Goal: Task Accomplishment & Management: Manage account settings

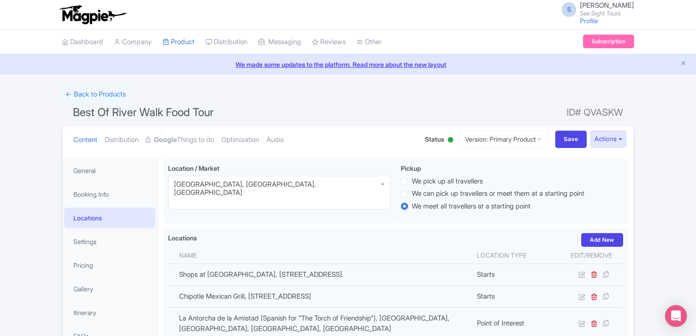
scroll to position [96, 0]
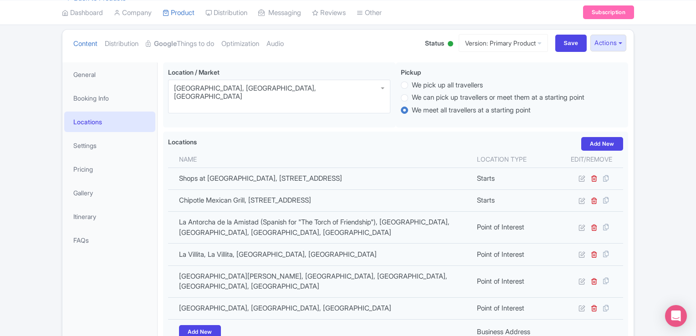
click at [656, 92] on div "Success Product updated successfully ← Back to Products Best Of River Walk Food…" at bounding box center [348, 239] width 696 height 499
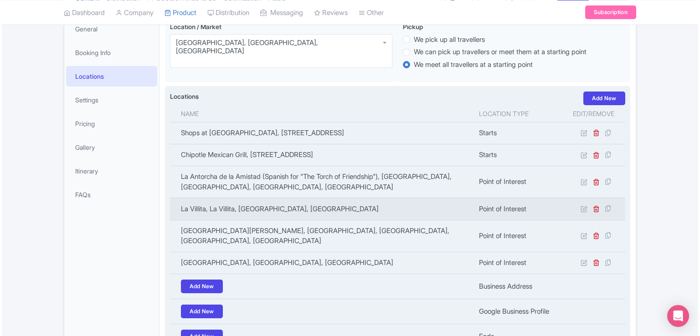
scroll to position [187, 0]
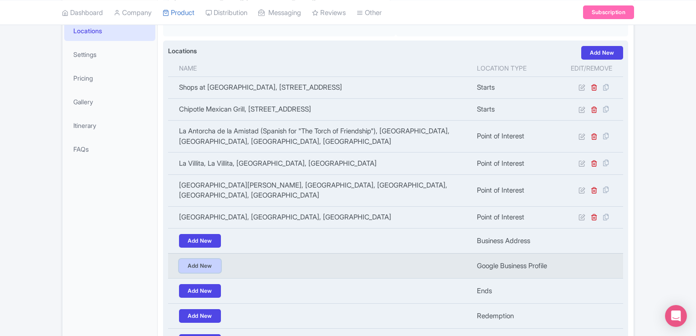
click at [202, 259] on link "Add New" at bounding box center [200, 266] width 42 height 14
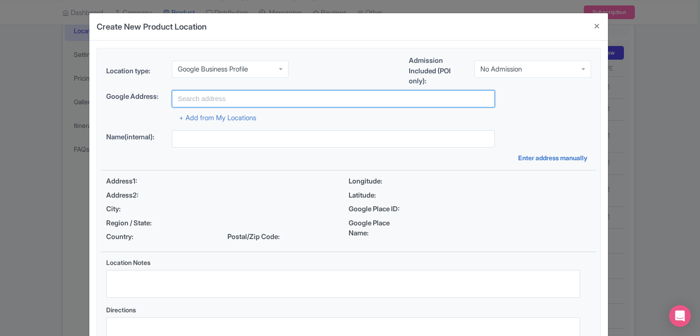
click at [204, 97] on input "text" at bounding box center [333, 98] width 323 height 17
paste input "450 Soledad Street, San Antonio, TX 78205"
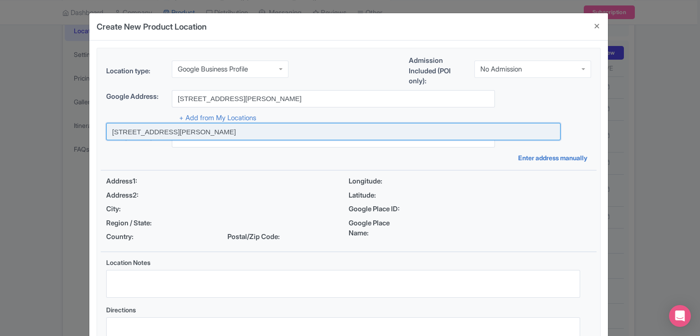
click at [222, 136] on input at bounding box center [333, 131] width 454 height 17
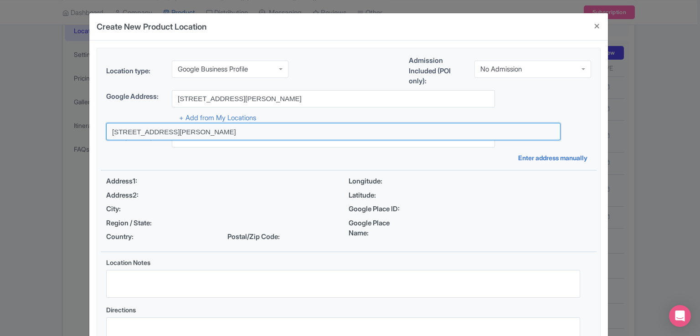
type input "[STREET_ADDRESS][PERSON_NAME]"
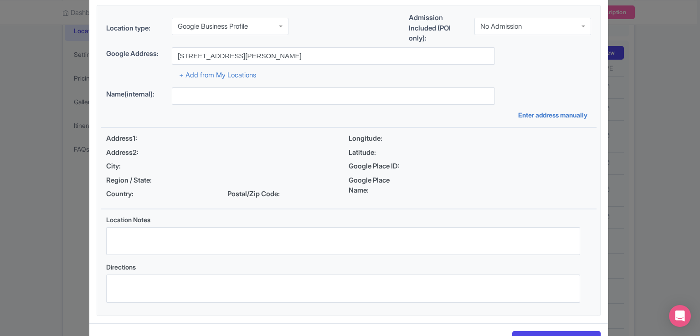
scroll to position [75, 0]
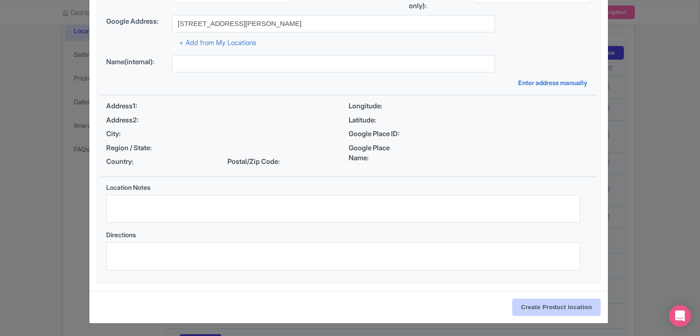
type input "[STREET_ADDRESS][PERSON_NAME]"
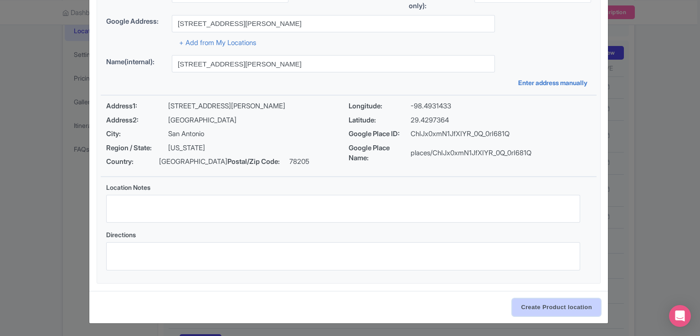
click at [548, 312] on input "Create Product location" at bounding box center [556, 307] width 88 height 17
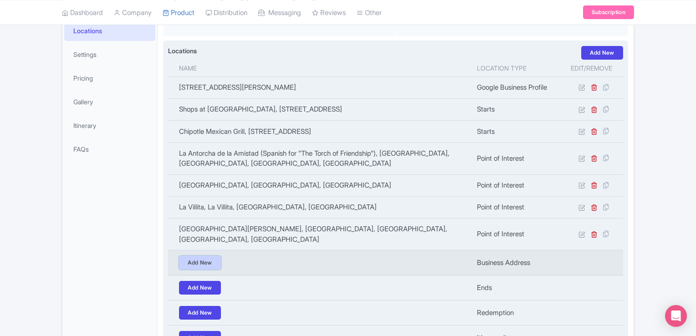
click at [197, 256] on link "Add New" at bounding box center [200, 263] width 42 height 14
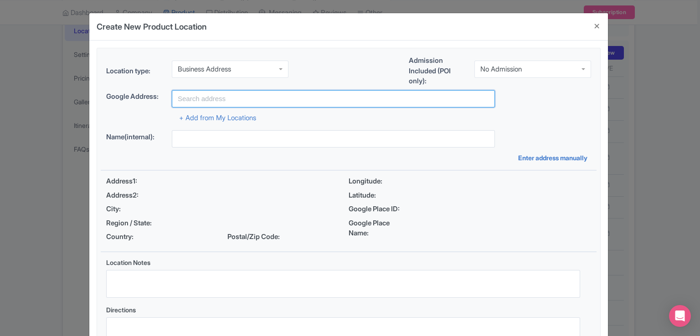
click at [196, 95] on input "text" at bounding box center [333, 98] width 323 height 17
paste input "450 Soledad Street, San Antonio, TX 78205"
click at [350, 104] on input "450 Soledad Street, San Antonio, TX 78205" at bounding box center [333, 98] width 323 height 17
click at [351, 93] on input "450 Soledad Street, San Antonio, TX 78205" at bounding box center [333, 98] width 323 height 17
type input "[STREET_ADDRESS][PERSON_NAME]"
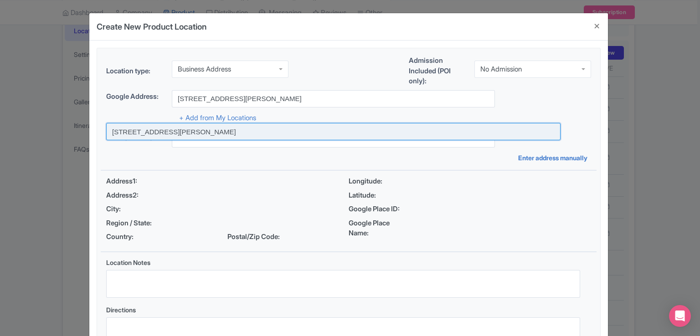
click at [202, 134] on input at bounding box center [333, 131] width 454 height 17
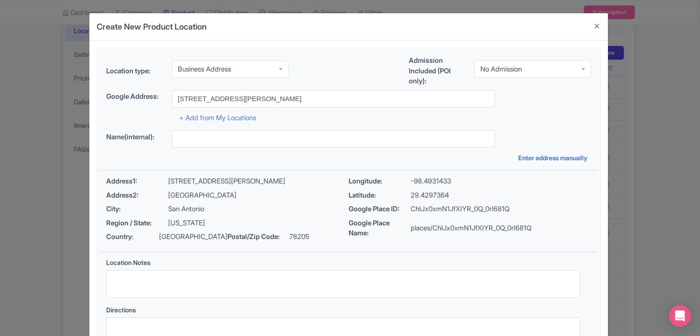
type input "[STREET_ADDRESS][PERSON_NAME]"
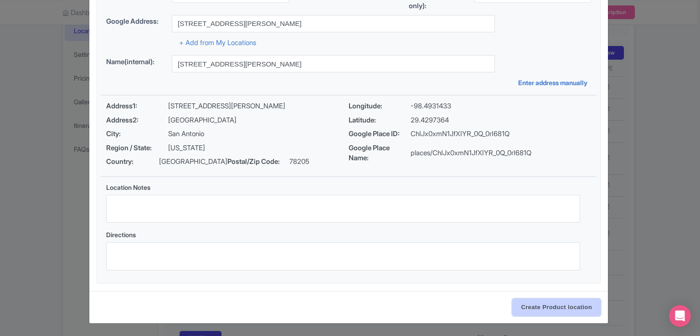
click at [539, 310] on input "Create Product location" at bounding box center [556, 307] width 88 height 17
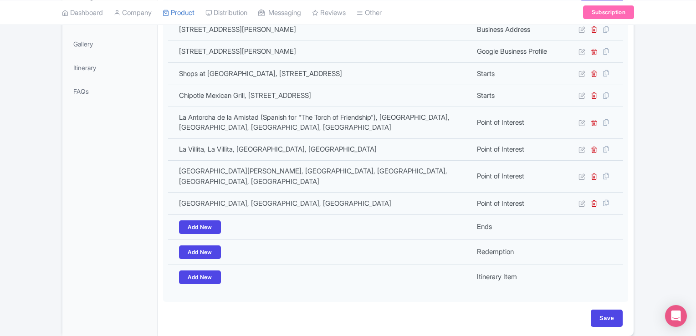
scroll to position [272, 0]
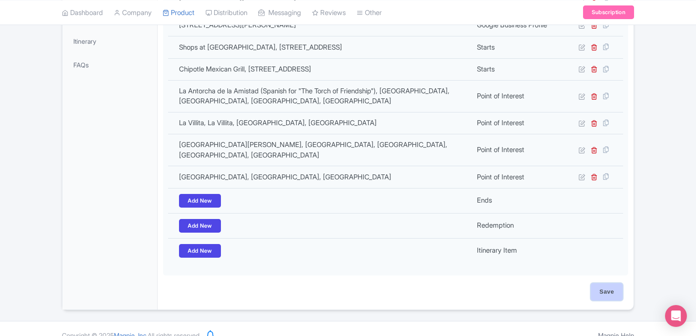
click at [602, 283] on input "Save" at bounding box center [607, 291] width 32 height 17
type input "Update Product"
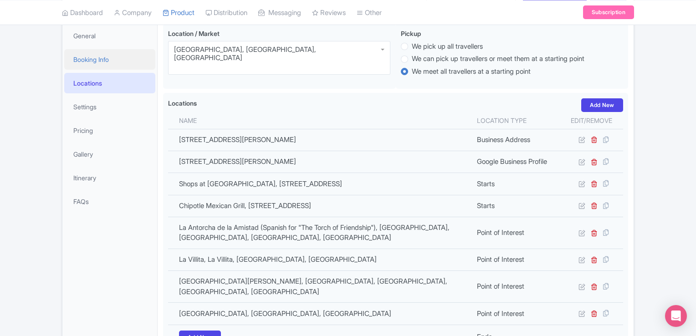
scroll to position [44, 0]
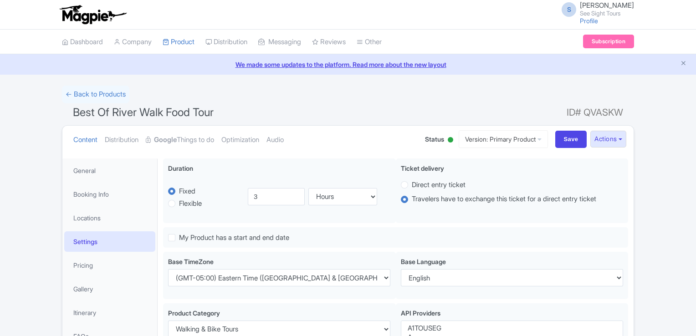
select select
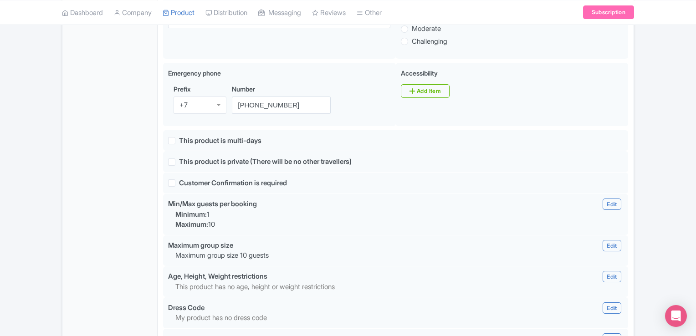
scroll to position [567, 0]
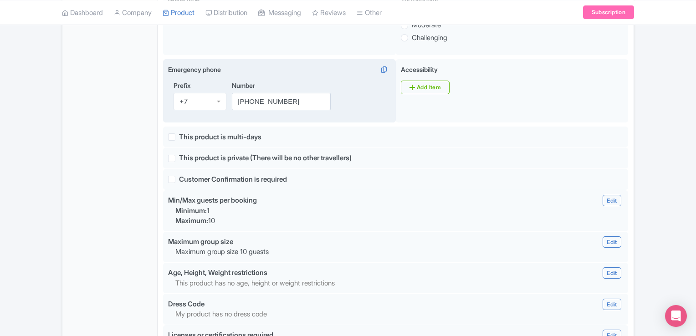
click at [186, 93] on div "+7" at bounding box center [200, 101] width 53 height 17
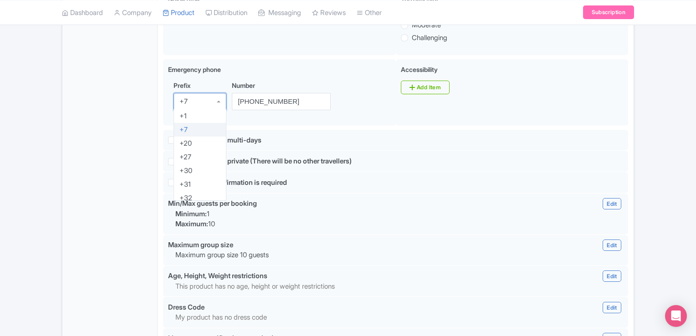
click at [120, 93] on div "General Booking Info Locations Settings Pricing Gallery Itinerary FAQs" at bounding box center [109, 101] width 95 height 1019
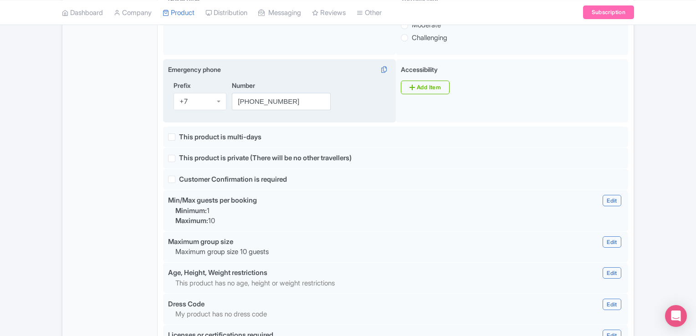
click at [198, 93] on div "+7" at bounding box center [200, 101] width 53 height 17
click at [130, 73] on div "General Booking Info Locations Settings Pricing Gallery Itinerary FAQs" at bounding box center [109, 100] width 95 height 1016
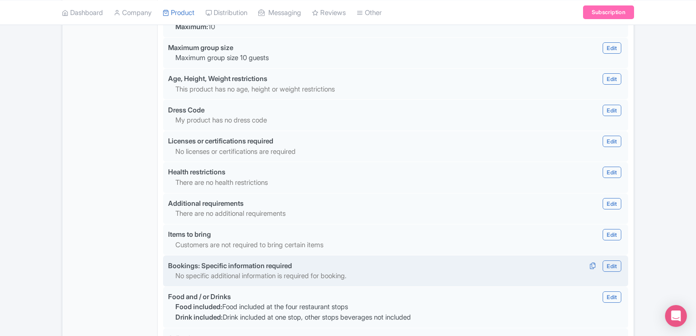
scroll to position [858, 0]
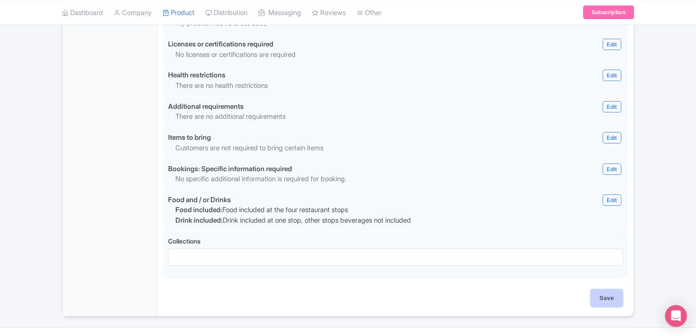
click at [606, 290] on input "Save" at bounding box center [607, 298] width 32 height 17
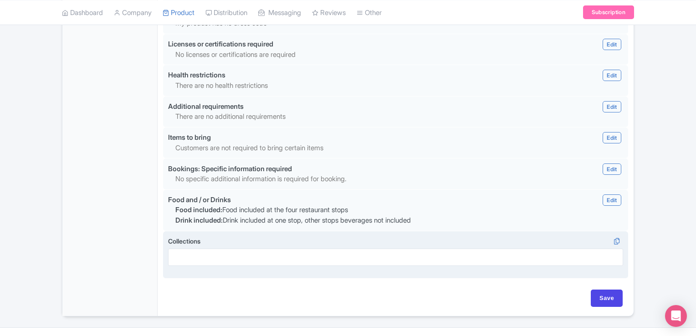
type input "Saving..."
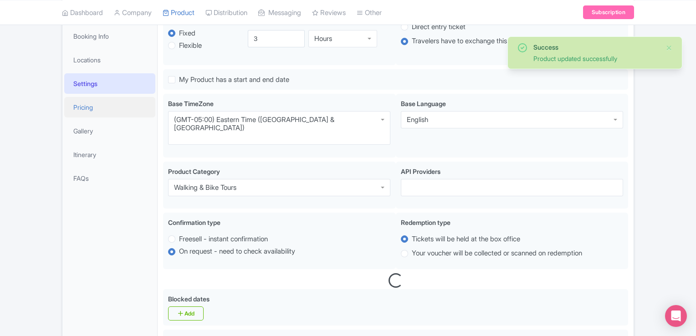
scroll to position [158, 0]
click at [88, 110] on link "Pricing" at bounding box center [109, 107] width 91 height 21
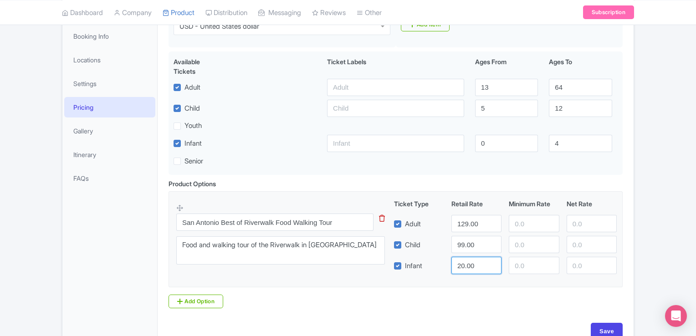
click at [463, 265] on input "20.00" at bounding box center [477, 265] width 50 height 17
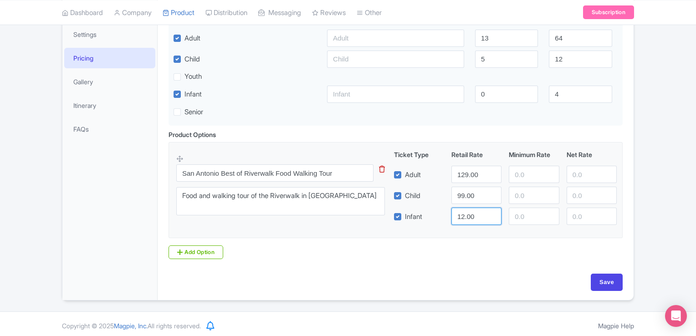
scroll to position [211, 0]
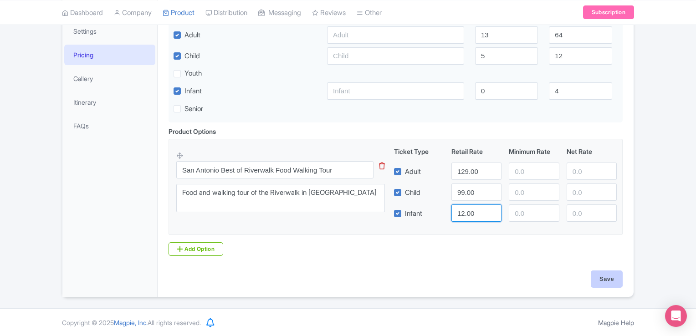
type input "12.00"
click at [598, 276] on input "Save" at bounding box center [607, 279] width 32 height 17
type input "Saving..."
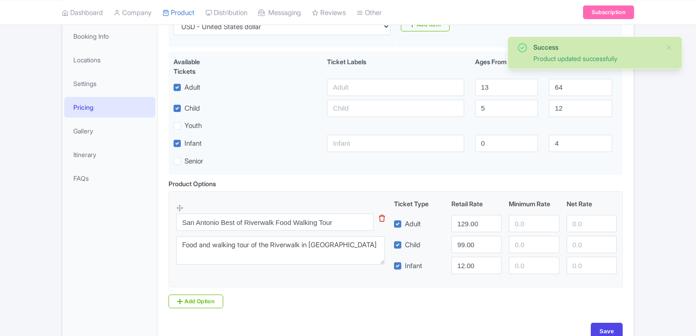
scroll to position [158, 0]
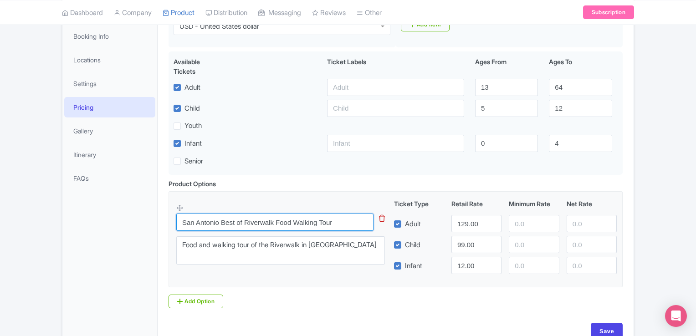
drag, startPoint x: 348, startPoint y: 222, endPoint x: 160, endPoint y: 225, distance: 187.3
click at [160, 225] on div "Pick up time will be confirmed 1-3 days prior to the tour date. We recommend br…" at bounding box center [396, 172] width 476 height 355
paste input "text"
click at [264, 223] on input "San Antonio Best of Riverwalk Food Walking Tour" at bounding box center [274, 222] width 197 height 17
type input "San Antonio Best of River Walk Food Walking Tour"
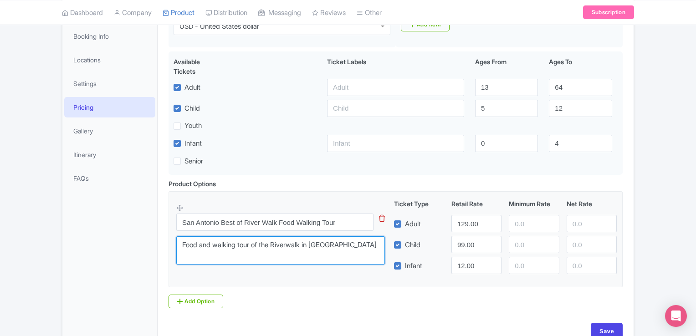
click at [365, 248] on textarea "Food and walking tour of the Riverwalk in [GEOGRAPHIC_DATA]" at bounding box center [280, 251] width 209 height 28
drag, startPoint x: 365, startPoint y: 248, endPoint x: 172, endPoint y: 253, distance: 192.8
click at [172, 253] on fieldset "San Antonio Best of River Walk Food Walking Tour This tip has not data. Code: t…" at bounding box center [396, 239] width 454 height 96
paste textarea "San Antonio Best of Riverwalk Food Walking Tour"
click at [267, 247] on textarea "Food and walking tour of the Riverwalk in [GEOGRAPHIC_DATA]" at bounding box center [280, 251] width 209 height 28
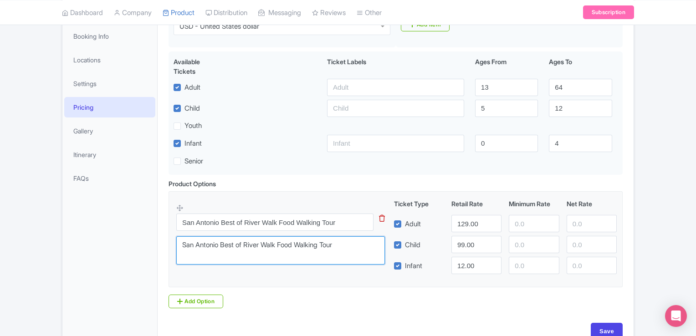
type textarea "San Antonio Best of River Walk Food Walking Tour"
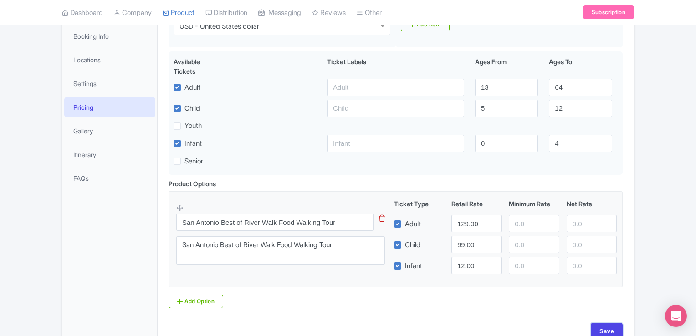
click at [604, 328] on input "Save" at bounding box center [607, 331] width 32 height 17
type input "Saving..."
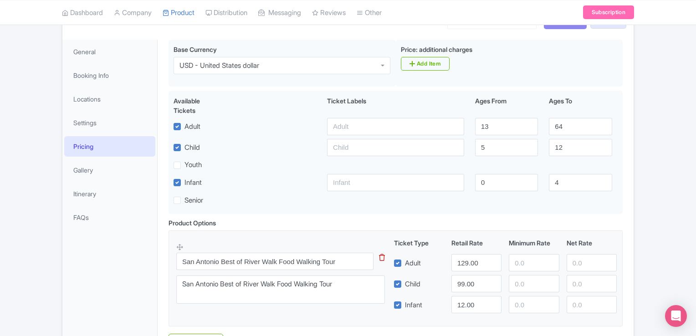
scroll to position [0, 0]
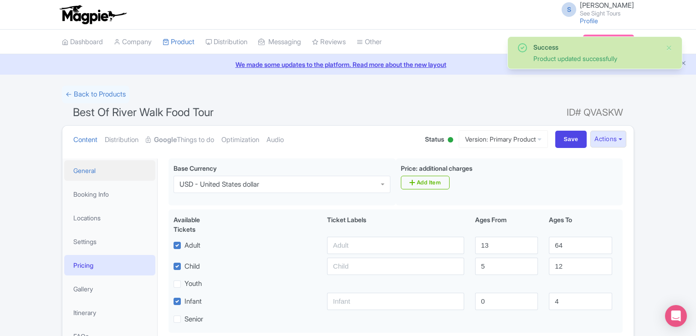
click at [90, 170] on link "General" at bounding box center [109, 170] width 91 height 21
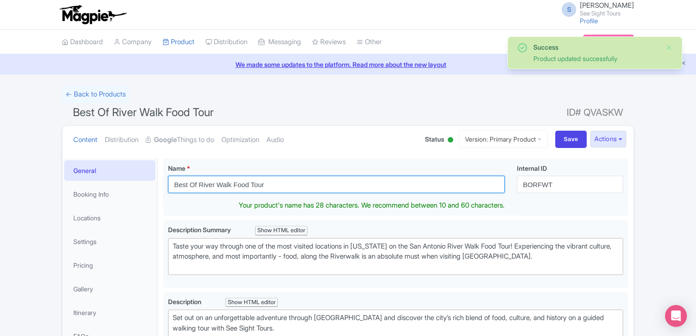
drag, startPoint x: 284, startPoint y: 183, endPoint x: 139, endPoint y: 179, distance: 145.0
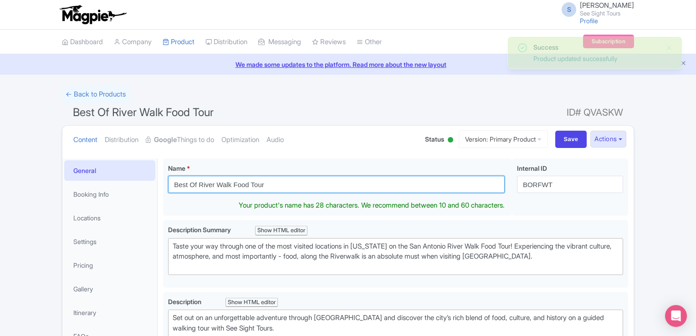
paste input "San Antonio Best of Riverwalk Food Walking"
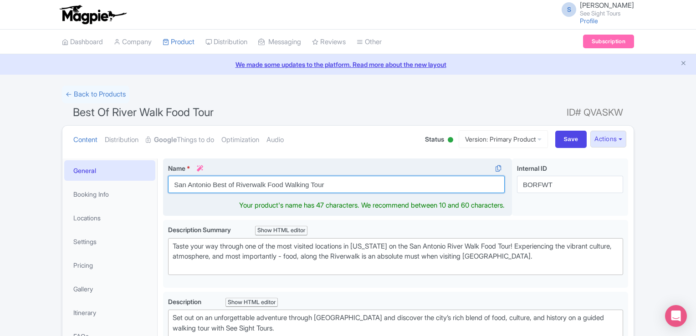
click at [256, 184] on input "San Antonio Best of Riverwalk Food Walking Tour" at bounding box center [336, 184] width 337 height 17
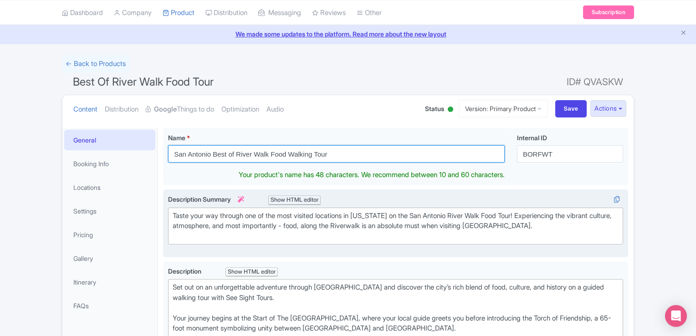
scroll to position [46, 0]
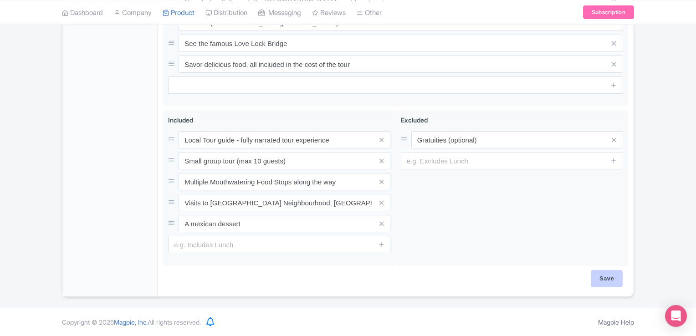
type input "San Antonio Best of River Walk Food Walking Tour"
click at [594, 280] on input "Save" at bounding box center [607, 278] width 32 height 17
type input "Saving..."
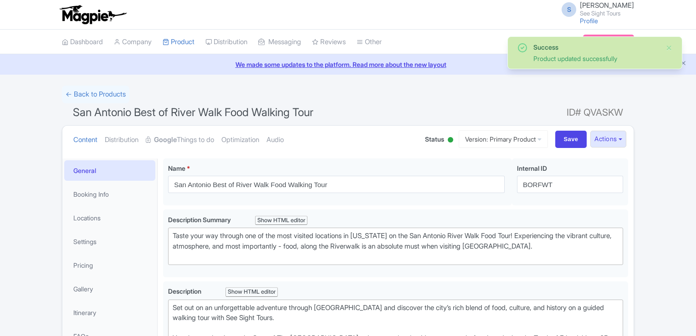
scroll to position [158, 0]
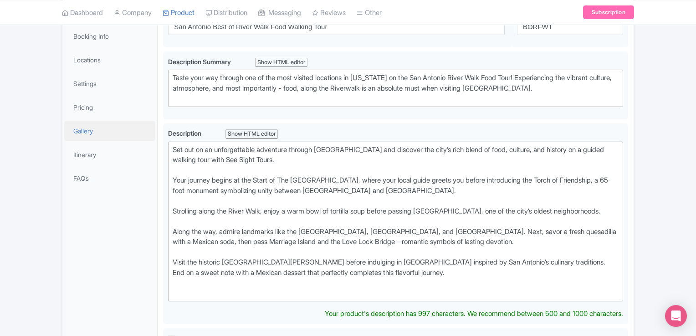
click at [92, 126] on link "Gallery" at bounding box center [109, 131] width 91 height 21
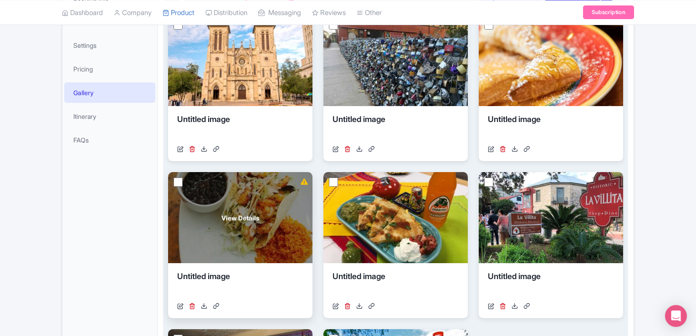
scroll to position [67, 0]
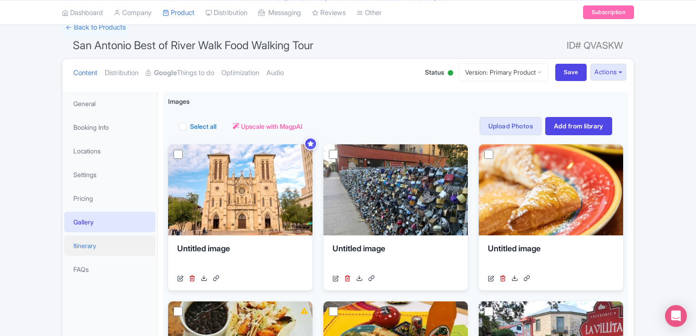
click at [94, 251] on link "Itinerary" at bounding box center [109, 246] width 91 height 21
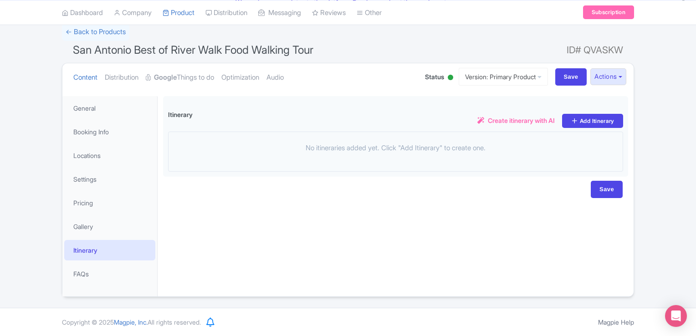
scroll to position [62, 0]
click at [86, 273] on link "FAQs" at bounding box center [109, 274] width 91 height 21
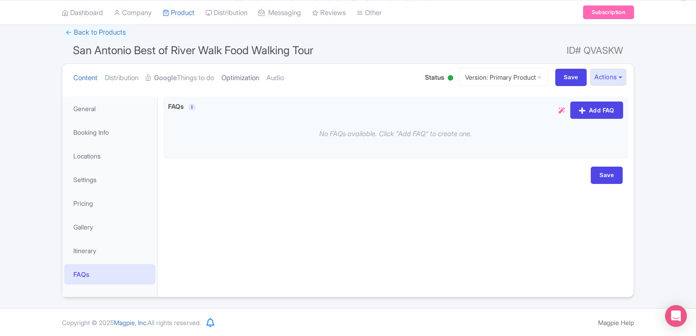
click at [254, 75] on link "Optimization" at bounding box center [240, 78] width 38 height 29
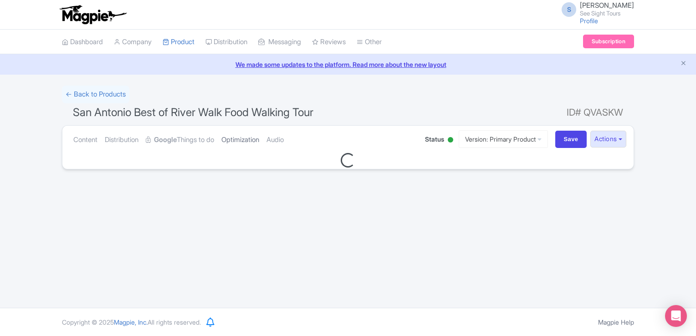
scroll to position [0, 0]
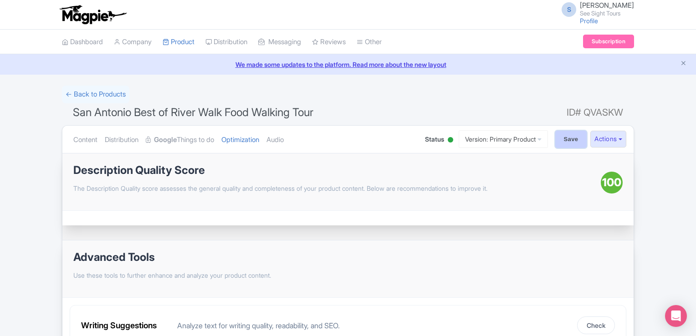
click at [572, 143] on input "Save" at bounding box center [572, 139] width 32 height 17
type input "Saving..."
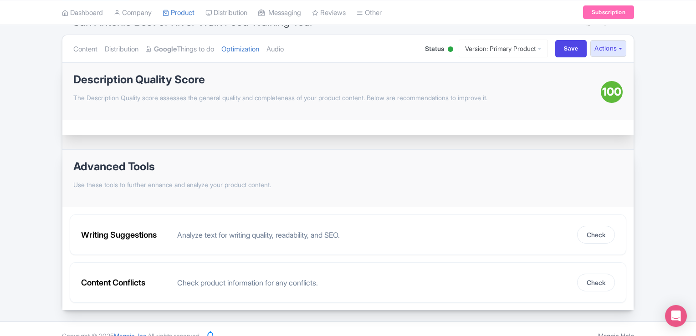
scroll to position [91, 0]
click at [641, 81] on div "Success Product updated successfully ← Back to Products [GEOGRAPHIC_DATA] Best …" at bounding box center [348, 153] width 696 height 316
